Goal: Task Accomplishment & Management: Use online tool/utility

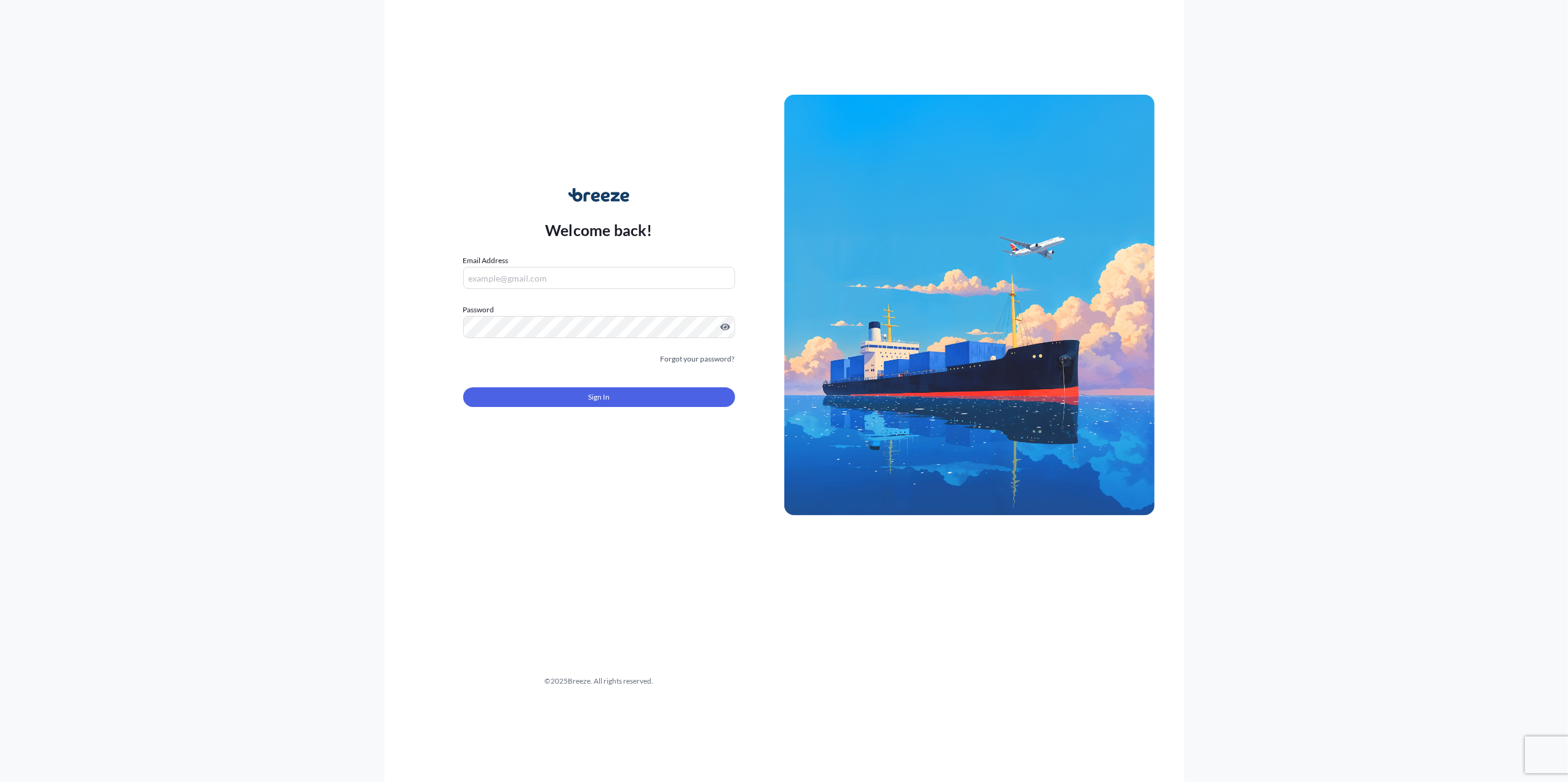
type input "[PERSON_NAME][EMAIL_ADDRESS][PERSON_NAME][DOMAIN_NAME]"
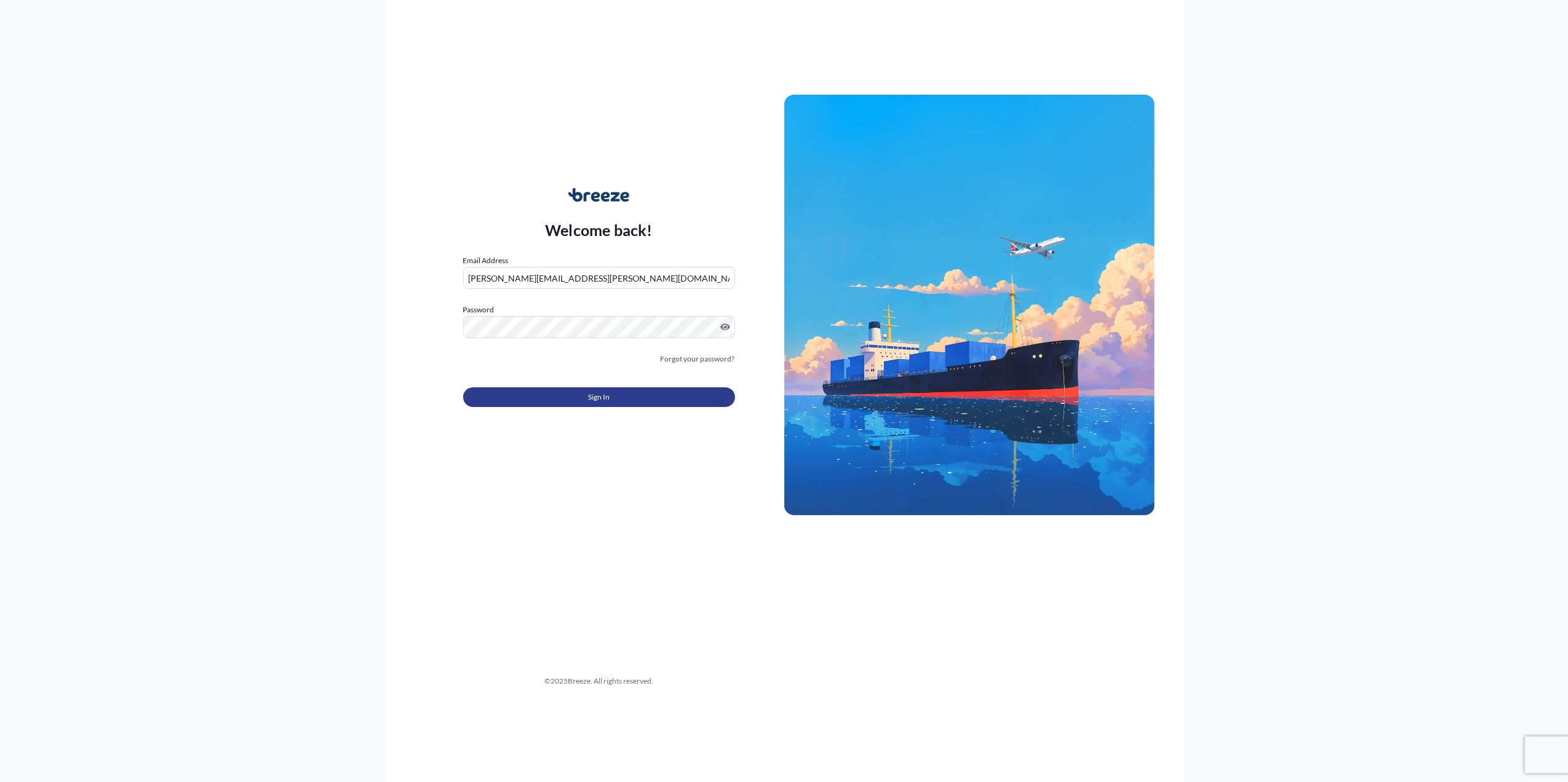
click at [643, 406] on button "Sign In" at bounding box center [599, 397] width 272 height 20
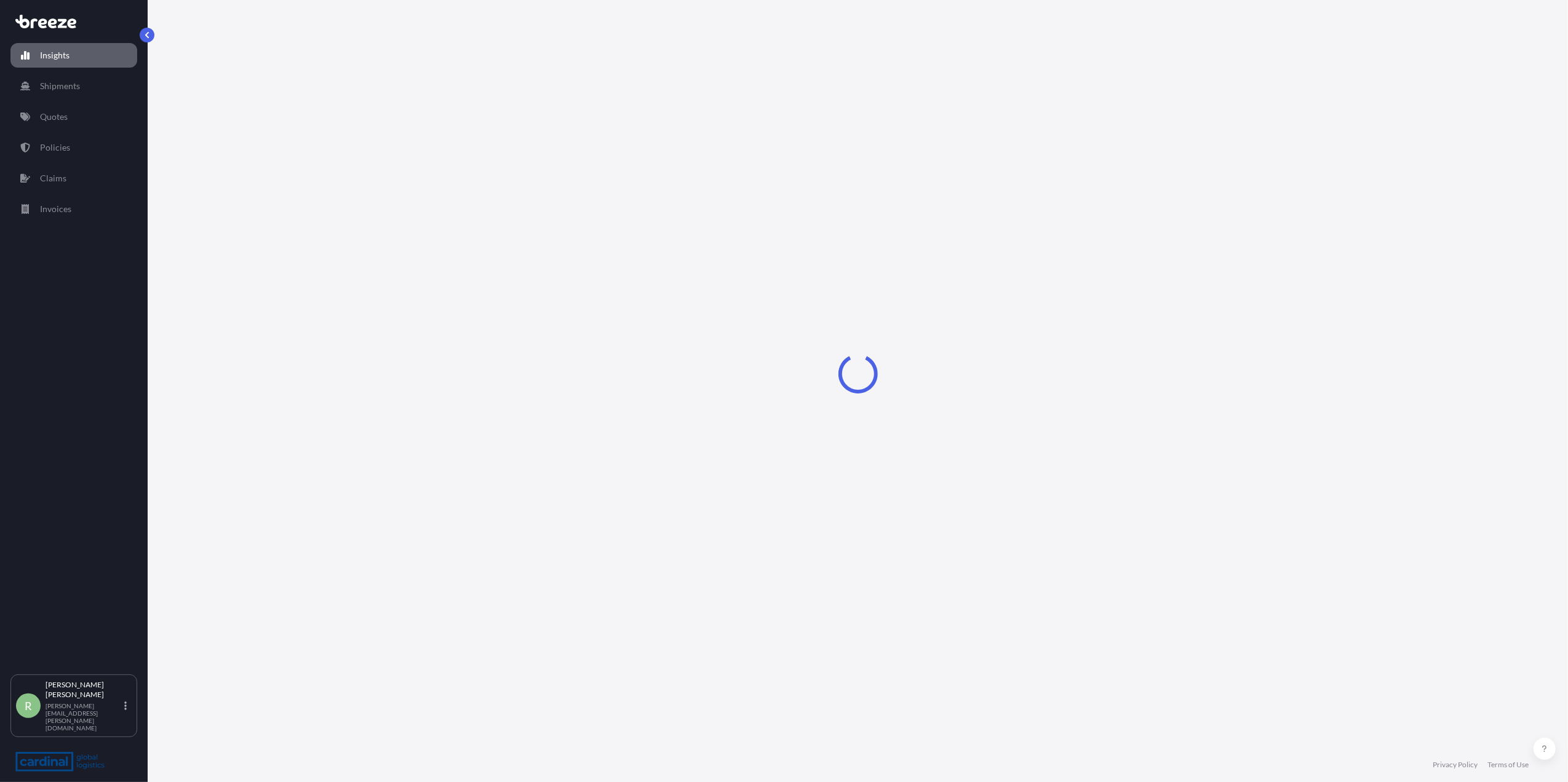
select select "2025"
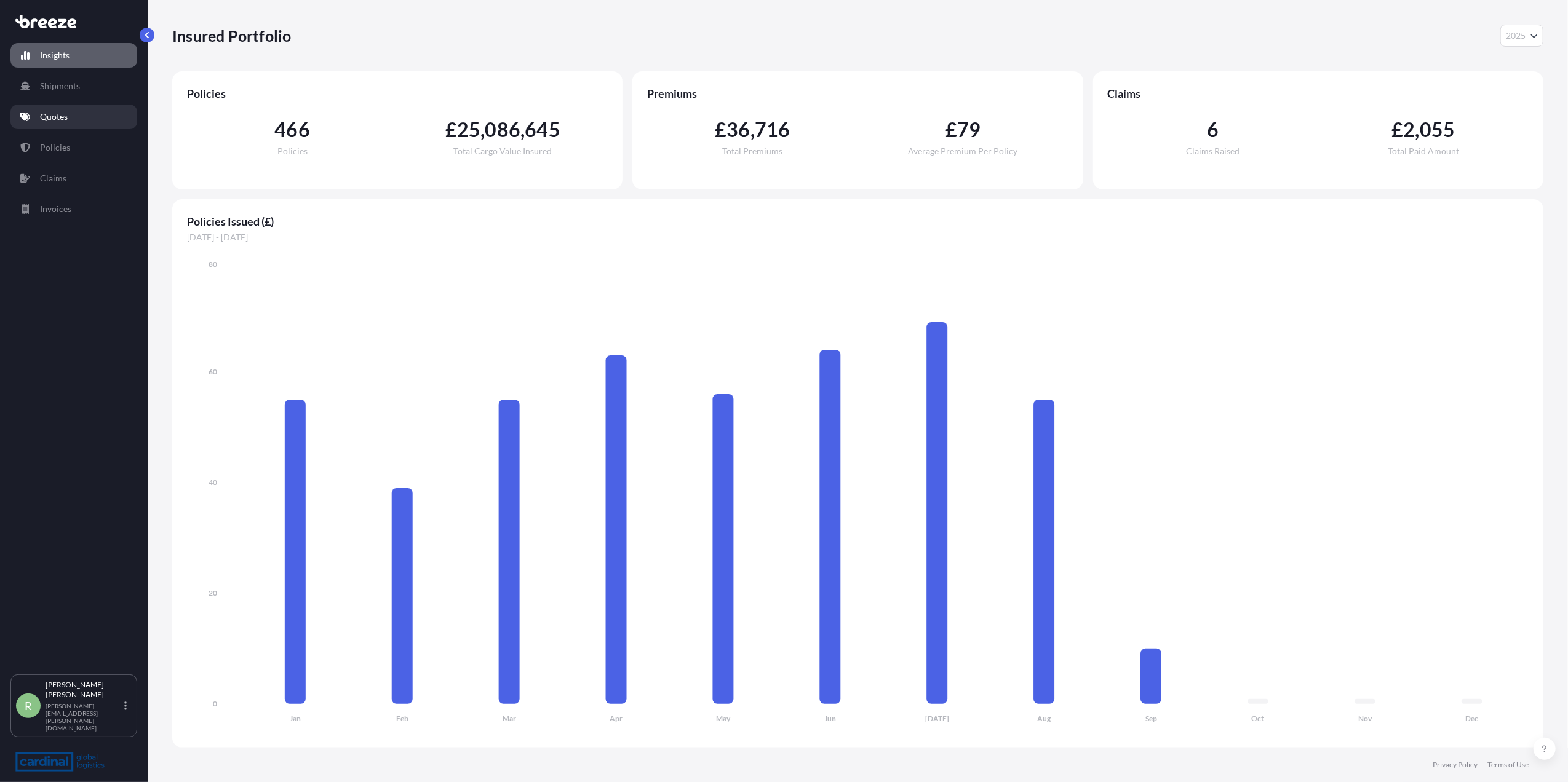
click at [54, 124] on link "Quotes" at bounding box center [73, 117] width 126 height 25
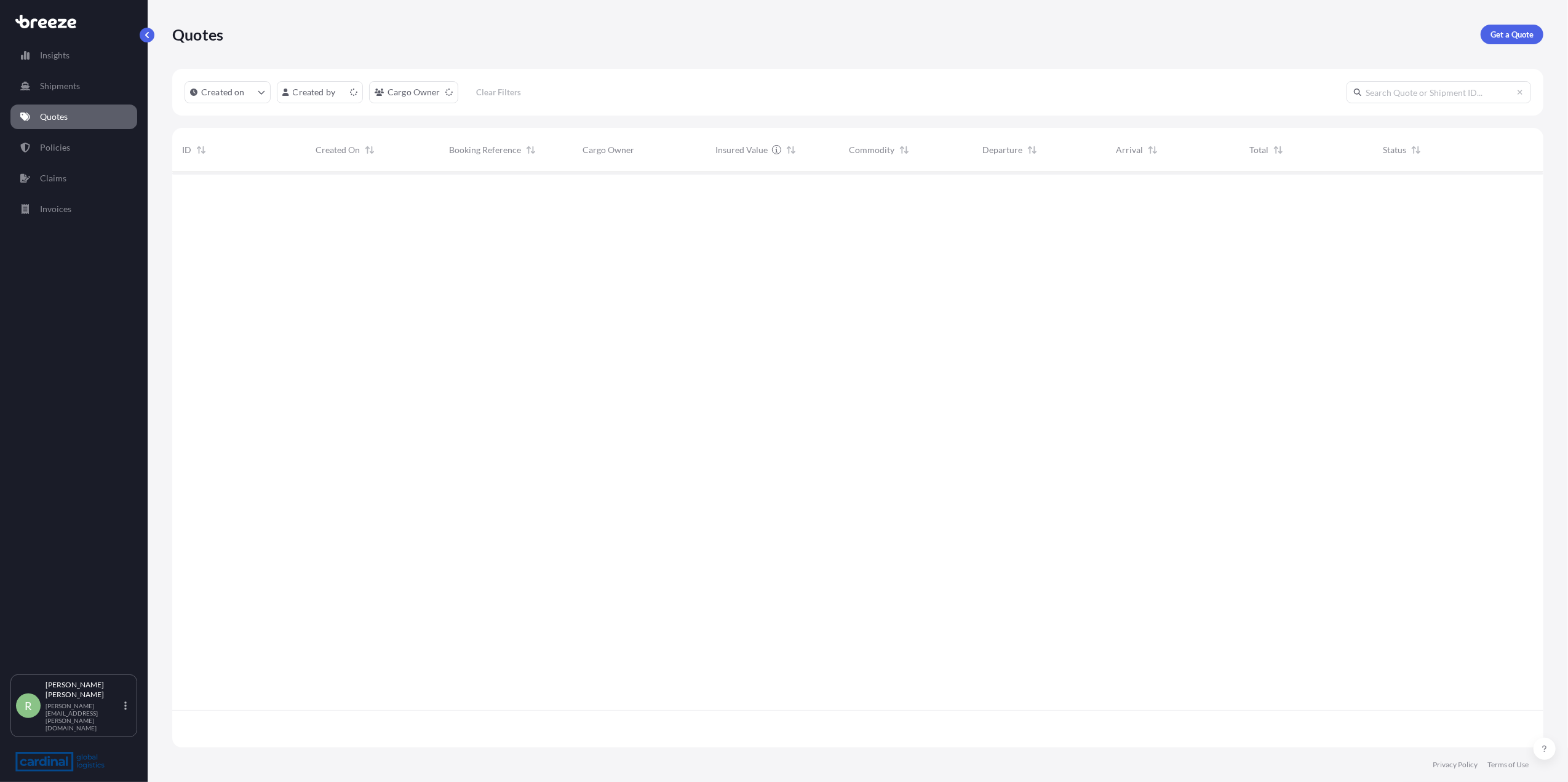
scroll to position [569, 1359]
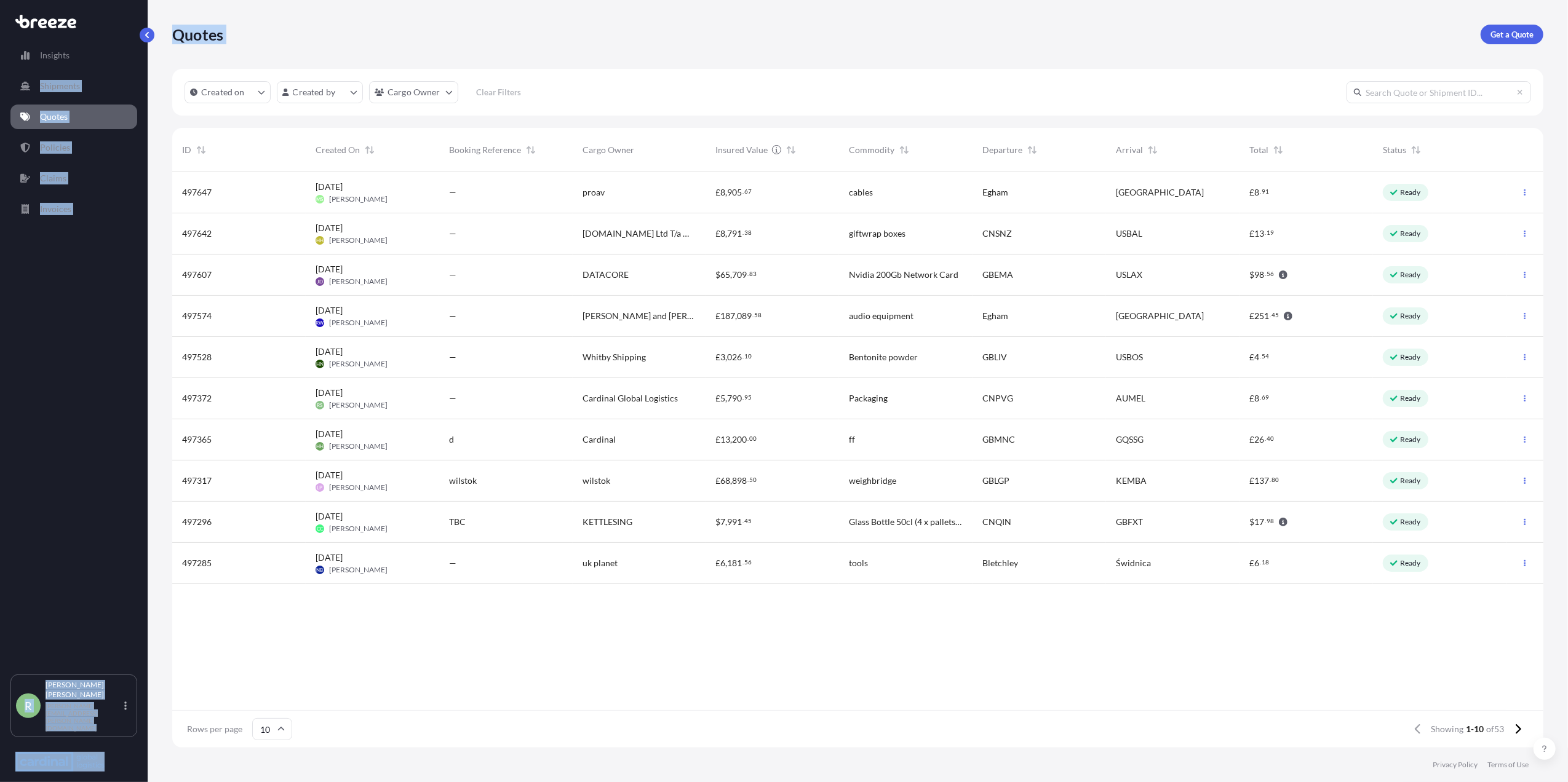
drag, startPoint x: 894, startPoint y: 40, endPoint x: -462, endPoint y: 91, distance: 1357.0
click at [0, 91] on html "Insights Shipments Quotes Policies Claims Invoices R [PERSON_NAME] Stuart [EMAI…" at bounding box center [784, 391] width 1568 height 782
